Goal: Check status

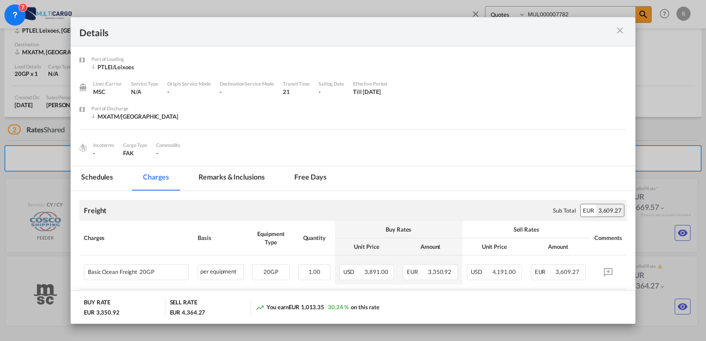
scroll to position [77, 0]
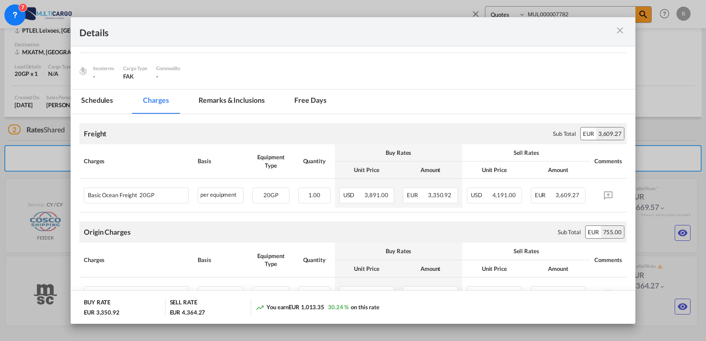
click at [618, 25] on md-icon "icon-close m-3 fg-AAA8AD cursor" at bounding box center [620, 30] width 11 height 11
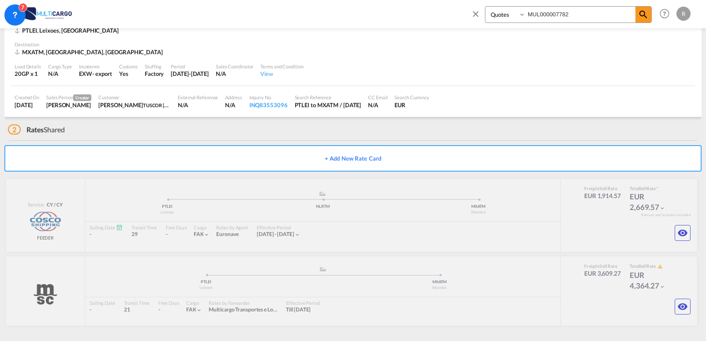
click at [599, 15] on div "Details Port of [GEOGRAPHIC_DATA] PTLEI/Leixoes Liner/Carrier MSC Service Type …" at bounding box center [353, 170] width 706 height 341
click at [591, 15] on input "MUL000007782" at bounding box center [581, 14] width 110 height 15
drag, startPoint x: 525, startPoint y: 28, endPoint x: 492, endPoint y: 30, distance: 32.7
click at [492, 30] on md-content "Quotes MUL000007782 Help Resources Product Release R My Profile Logout Activity…" at bounding box center [353, 170] width 706 height 341
paste input "8040"
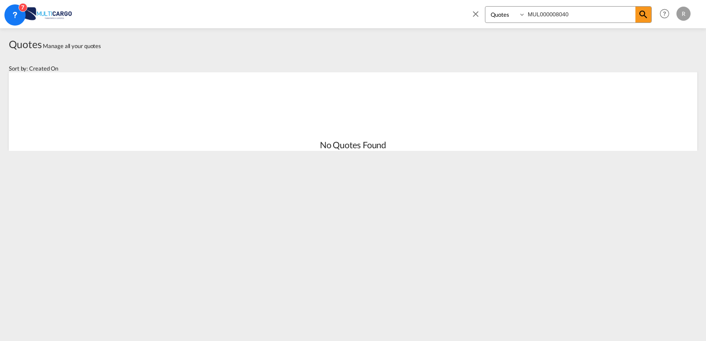
click at [654, 16] on div "Quotes MUL000008040 Help Resources Product Release R My Profile Logout" at bounding box center [579, 13] width 227 height 27
click at [634, 14] on input "MUL000008040" at bounding box center [581, 14] width 110 height 15
click at [644, 14] on md-icon "icon-magnify" at bounding box center [643, 14] width 11 height 11
drag, startPoint x: 568, startPoint y: 17, endPoint x: 588, endPoint y: 16, distance: 20.8
click at [568, 17] on input "MUL000008040" at bounding box center [581, 14] width 110 height 15
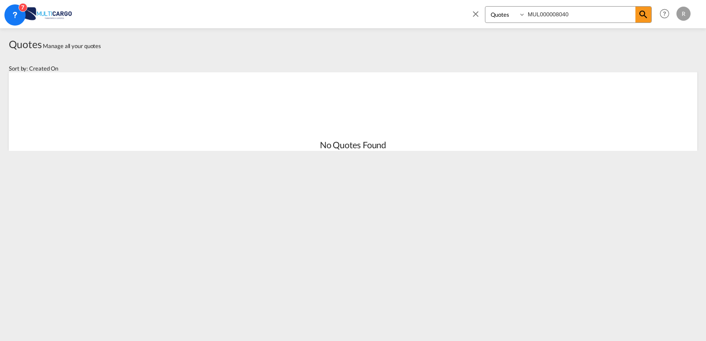
drag, startPoint x: 588, startPoint y: 16, endPoint x: 466, endPoint y: 20, distance: 122.8
click at [466, 20] on div "Quotes MUL000008040 Help Resources Product Release R My Profile Logout" at bounding box center [579, 13] width 227 height 27
click at [642, 15] on md-icon "icon-magnify" at bounding box center [643, 14] width 11 height 11
click at [54, 14] on img at bounding box center [43, 14] width 60 height 20
click at [572, 13] on input "MUL000008040" at bounding box center [581, 14] width 110 height 15
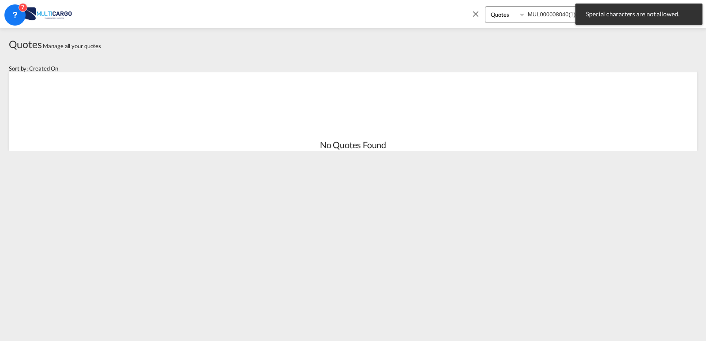
click at [568, 11] on input "MUL000008040(1)" at bounding box center [581, 14] width 110 height 15
click at [618, 16] on span "Special characters are not allowed." at bounding box center [639, 14] width 111 height 9
drag, startPoint x: 658, startPoint y: 74, endPoint x: 625, endPoint y: 44, distance: 45.0
click at [658, 72] on div "Sort by: Created On No Quotes Found" at bounding box center [353, 105] width 689 height 91
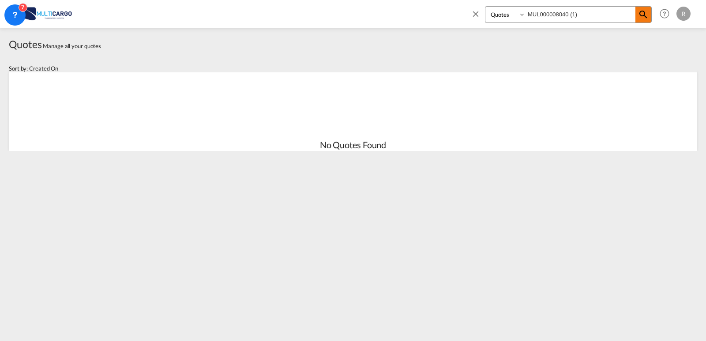
click at [649, 12] on span at bounding box center [644, 15] width 16 height 16
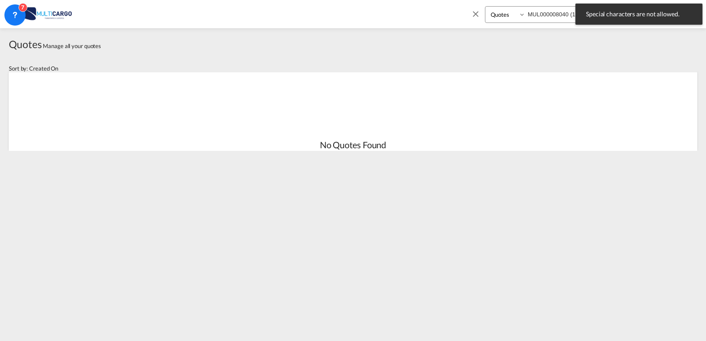
click at [573, 14] on md-toast "Special characters are not allowed. Press Escape to dismiss." at bounding box center [639, 14] width 134 height 28
click at [570, 14] on input "MUL000008040 (1)" at bounding box center [581, 14] width 110 height 15
click at [580, 14] on body "Special characters are not allowed. Press Escape to dismiss. Analytics Reports …" at bounding box center [353, 170] width 706 height 341
type input "MUL000008040"
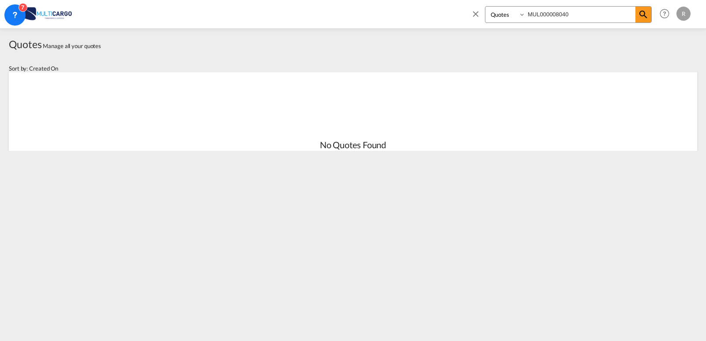
drag, startPoint x: 53, startPoint y: 12, endPoint x: 46, endPoint y: 13, distance: 6.3
click at [53, 11] on img at bounding box center [43, 14] width 60 height 20
click at [476, 17] on md-icon "icon-close" at bounding box center [476, 14] width 10 height 10
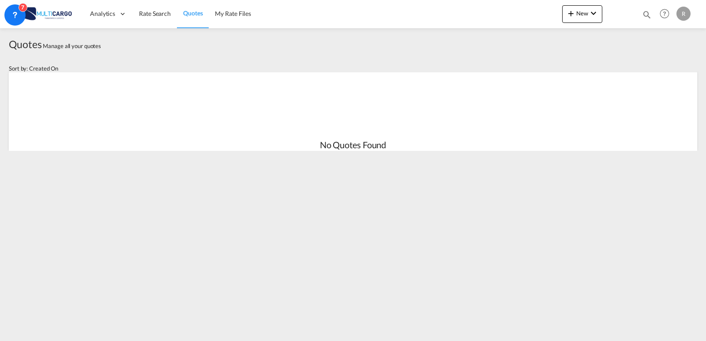
click at [181, 19] on link "Quotes" at bounding box center [193, 14] width 32 height 29
click at [196, 19] on link "Quotes" at bounding box center [193, 14] width 32 height 29
click at [38, 19] on img at bounding box center [43, 14] width 60 height 20
click at [40, 15] on img at bounding box center [43, 14] width 60 height 20
click at [648, 14] on md-icon "icon-magnify" at bounding box center [647, 15] width 10 height 10
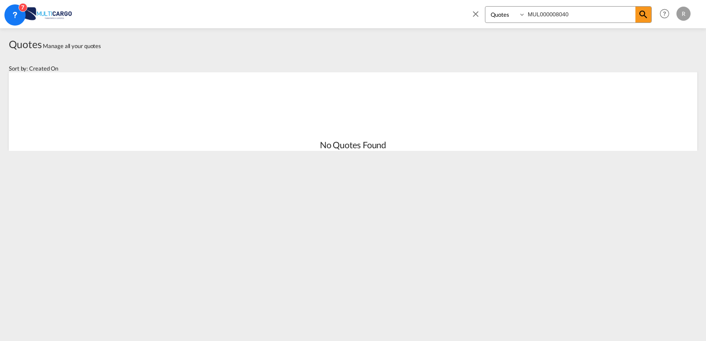
click at [591, 14] on input "MUL000008040" at bounding box center [581, 14] width 110 height 15
click at [648, 14] on md-icon "icon-magnify" at bounding box center [643, 14] width 11 height 11
click at [474, 39] on div "Quotes Manage all your quotes" at bounding box center [353, 44] width 689 height 14
click at [480, 19] on span at bounding box center [478, 16] width 14 height 21
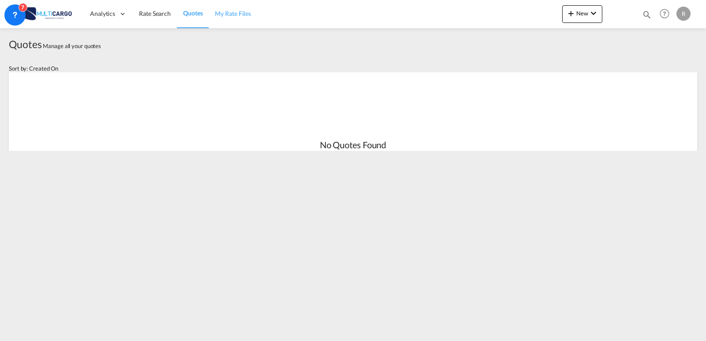
click at [214, 18] on link "My Rate Files" at bounding box center [233, 14] width 49 height 29
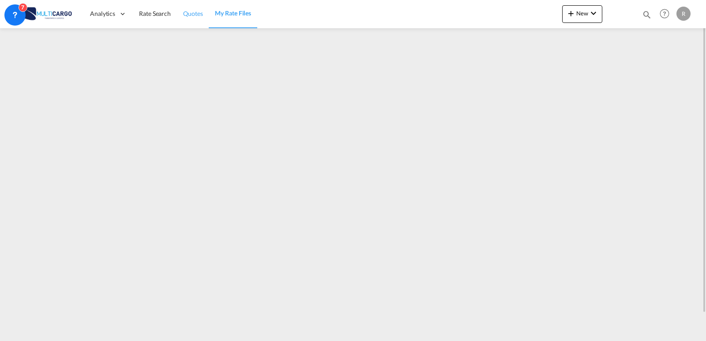
click at [196, 19] on link "Quotes" at bounding box center [193, 14] width 32 height 29
